Goal: Task Accomplishment & Management: Use online tool/utility

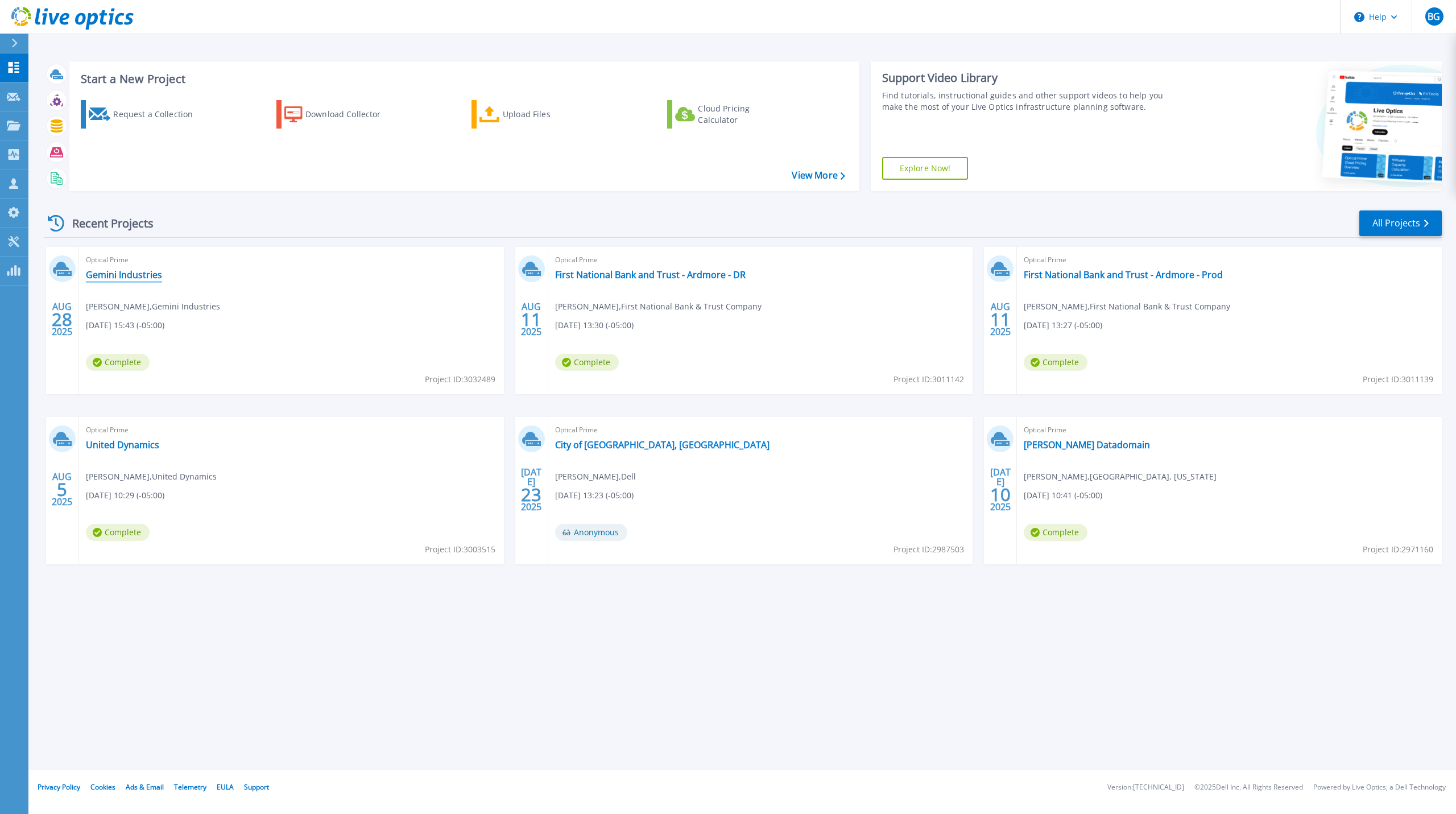
click at [122, 273] on link "Gemini Industries" at bounding box center [124, 274] width 76 height 11
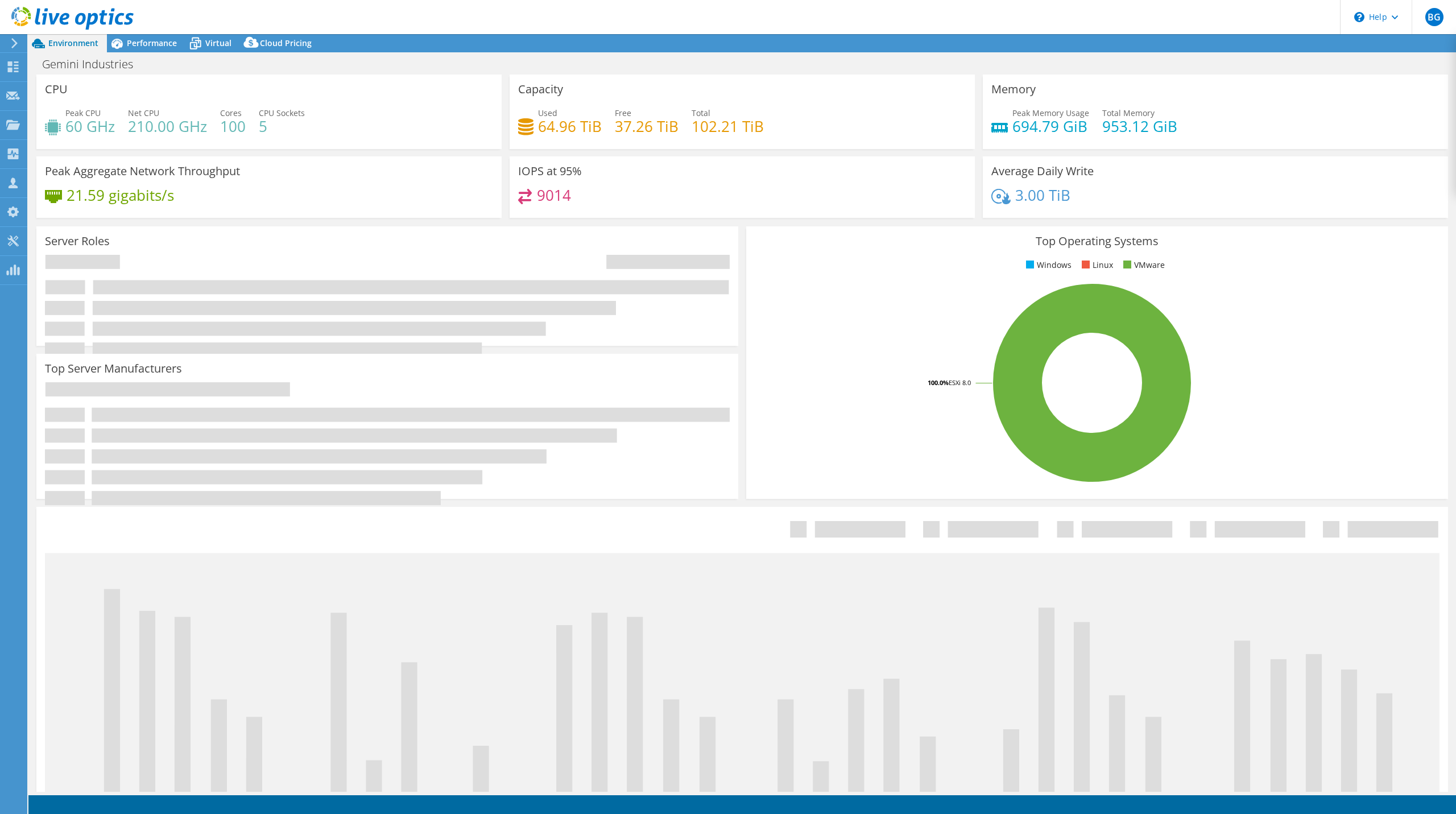
select select "USWest"
select select "USD"
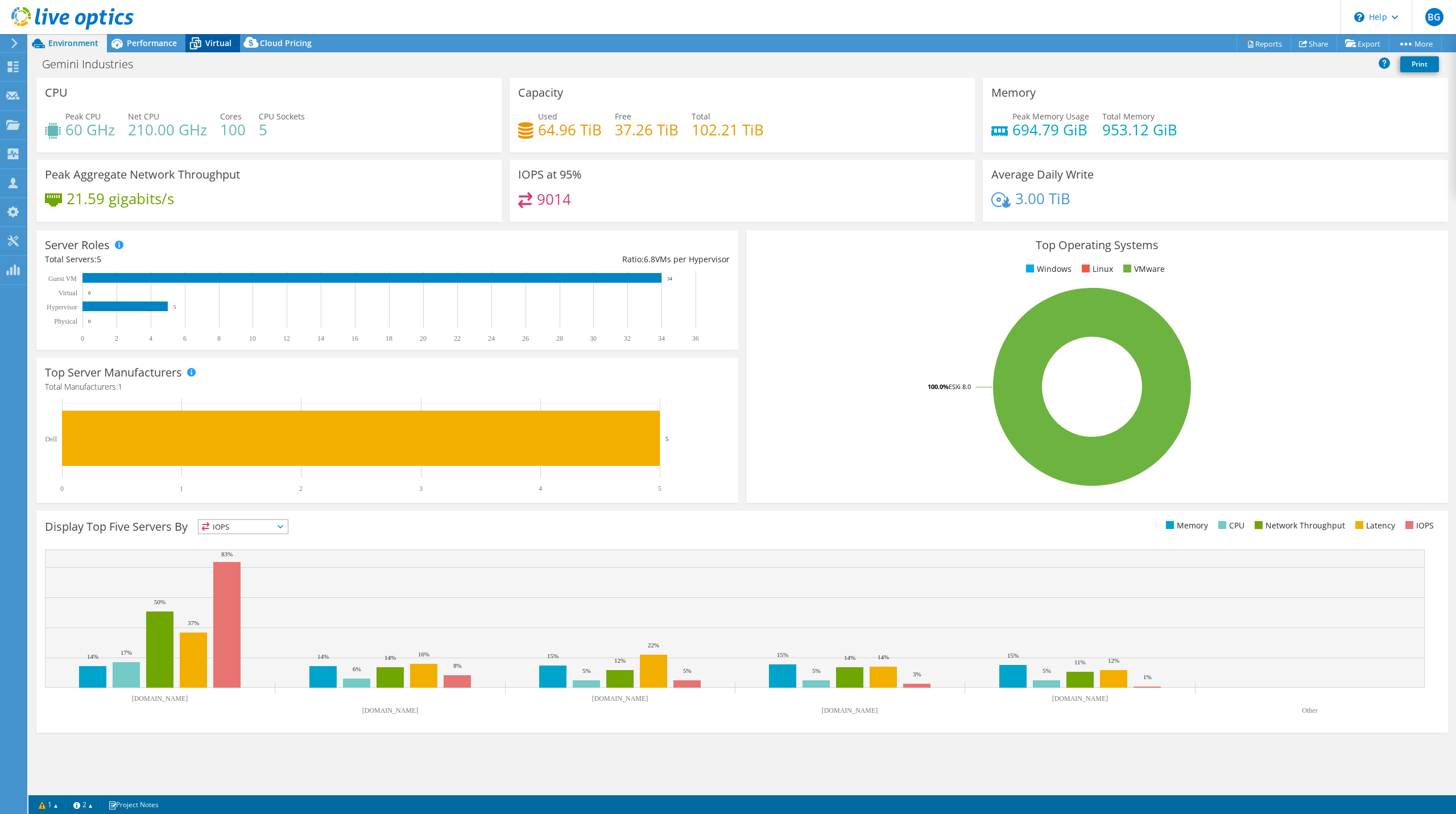
click at [217, 48] on span "Virtual" at bounding box center [218, 43] width 26 height 11
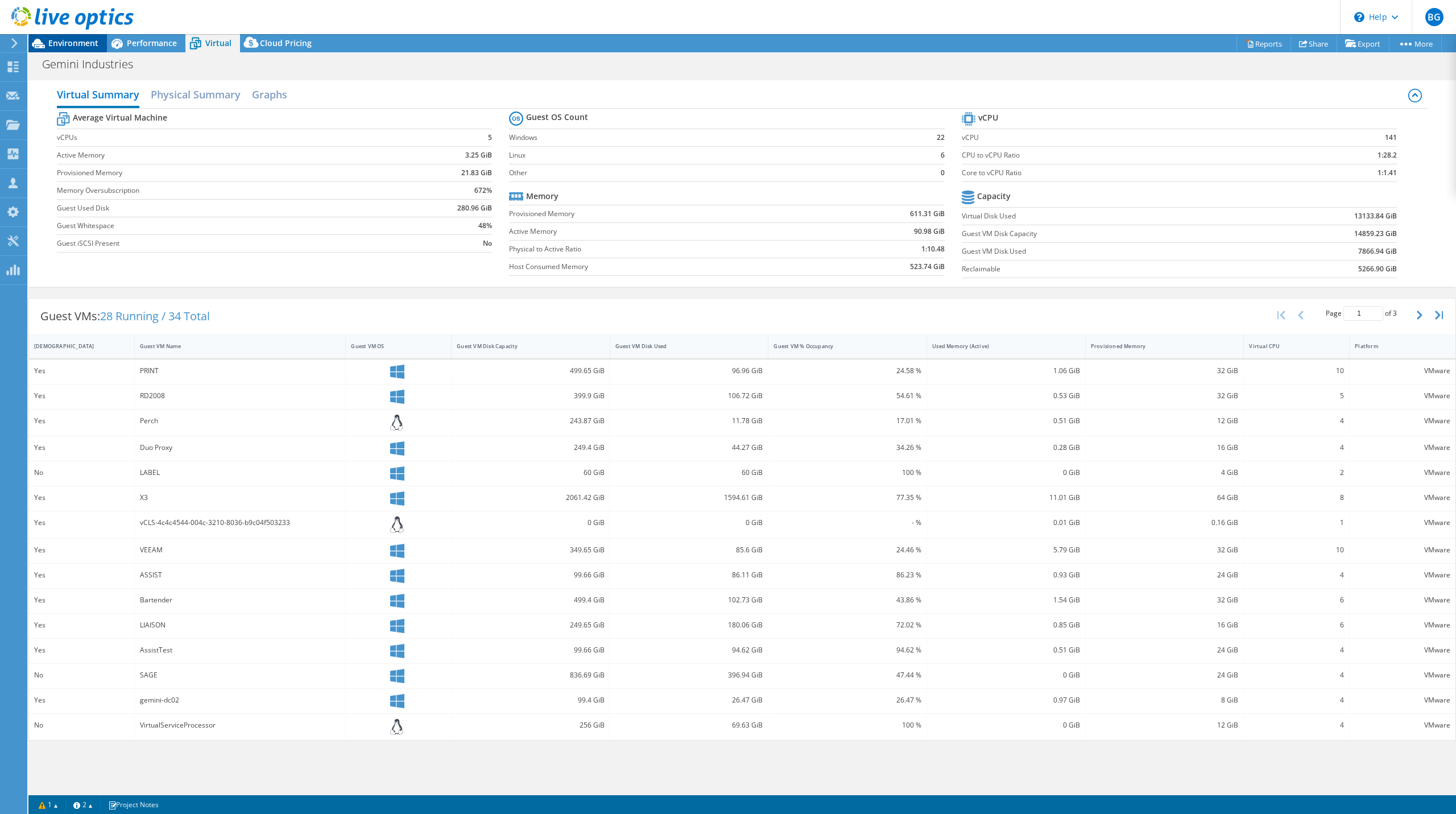
click at [86, 43] on span "Environment" at bounding box center [73, 43] width 50 height 11
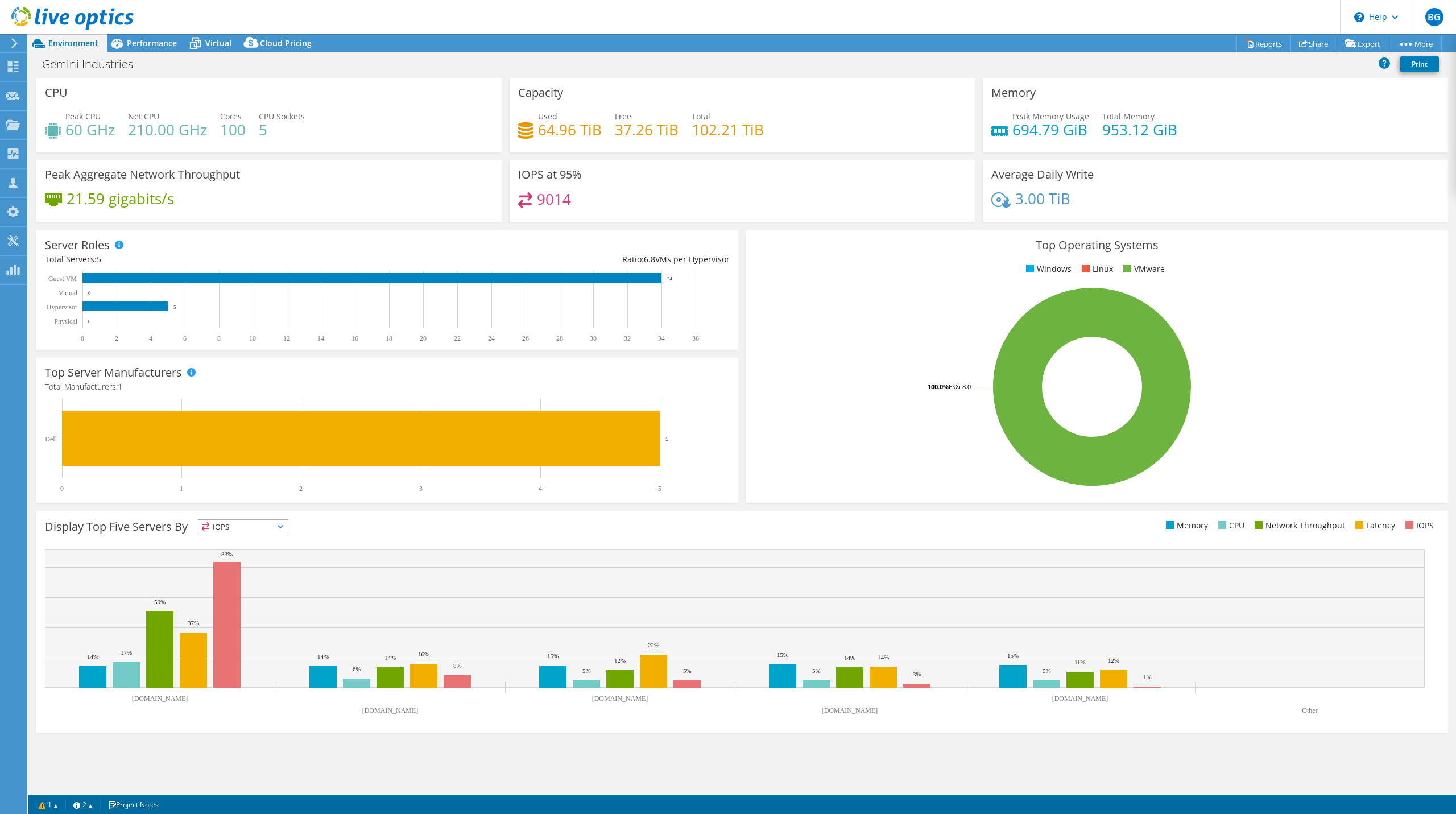
click at [299, 15] on header "BG Partner Team Member Ben Gremillion bgremillion@davenportgroup.com Davenport …" at bounding box center [728, 17] width 1456 height 34
